Goal: Transaction & Acquisition: Purchase product/service

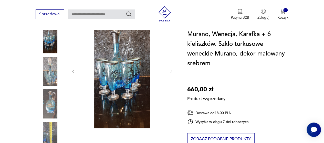
scroll to position [77, 0]
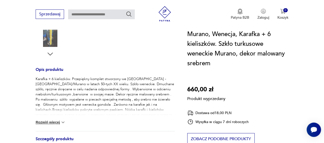
scroll to position [102, 0]
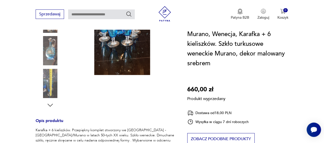
scroll to position [51, 0]
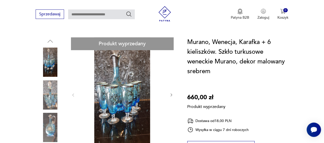
drag, startPoint x: 109, startPoint y: 50, endPoint x: 130, endPoint y: 58, distance: 23.0
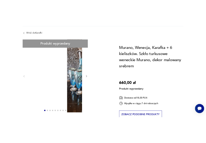
scroll to position [0, 0]
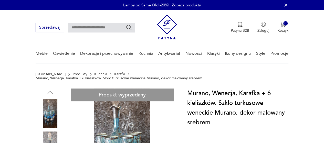
click at [122, 76] on p "Murano, Wenecja, Karafka + 6 kieliszków. Szkło turkusowe weneckie Murano, dekor…" at bounding box center [119, 78] width 167 height 4
click at [114, 73] on link "Karafki" at bounding box center [119, 74] width 11 height 4
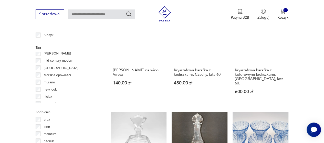
scroll to position [205, 0]
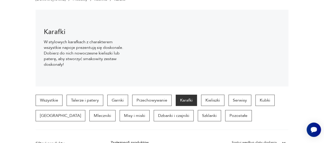
scroll to position [33, 0]
